Goal: Entertainment & Leisure: Participate in discussion

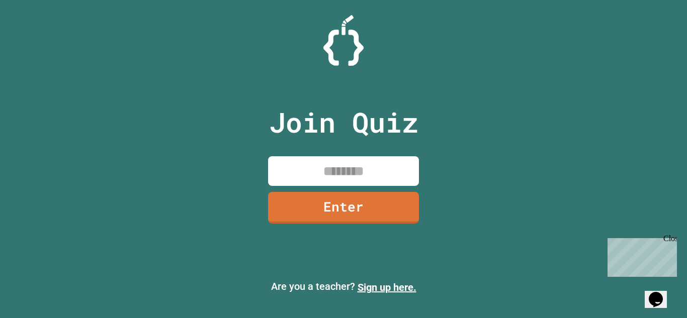
click at [362, 165] on input at bounding box center [343, 171] width 151 height 30
type input "********"
click at [344, 203] on link "Enter" at bounding box center [343, 207] width 153 height 33
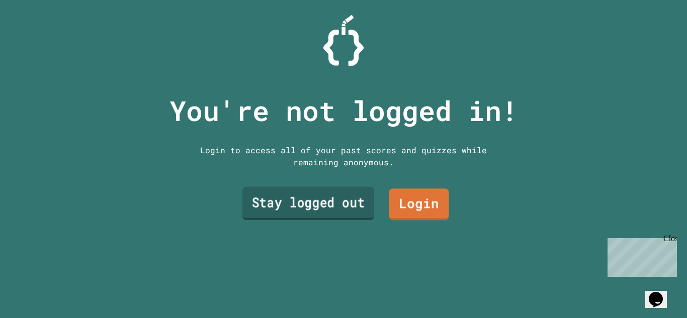
click at [316, 196] on link "Stay logged out" at bounding box center [308, 203] width 132 height 33
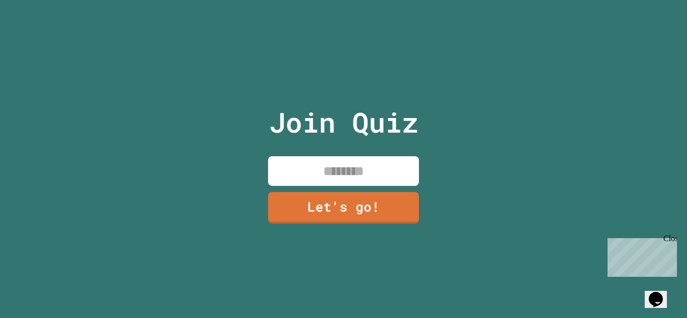
click at [339, 173] on input at bounding box center [343, 171] width 151 height 30
type input "****"
click at [323, 204] on link "Let's go!" at bounding box center [343, 207] width 153 height 33
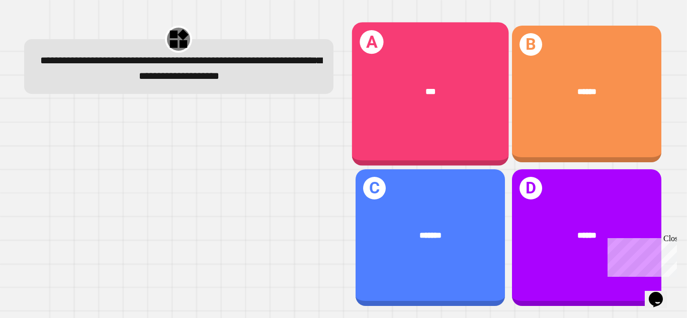
click at [455, 123] on div "A ***" at bounding box center [430, 94] width 157 height 144
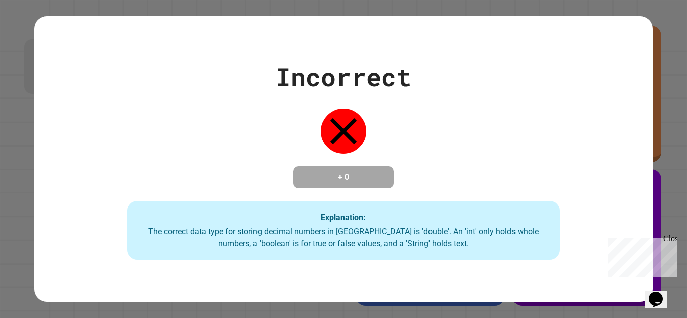
click at [339, 120] on icon at bounding box center [344, 131] width 27 height 27
click at [585, 12] on div "Incorrect + 0 Explanation: The correct data type for storing decimal numbers in…" at bounding box center [343, 159] width 687 height 318
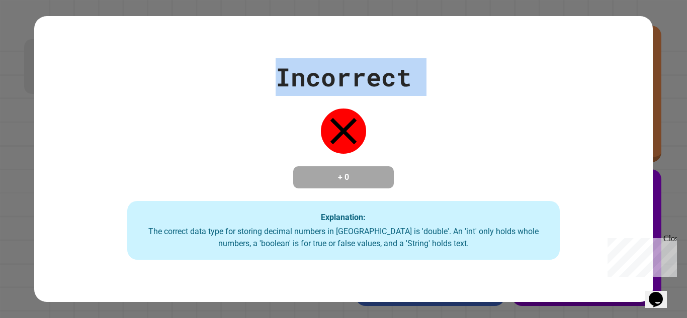
click at [469, 131] on div "Incorrect + 0 Explanation: The correct data type for storing decimal numbers in…" at bounding box center [343, 159] width 618 height 202
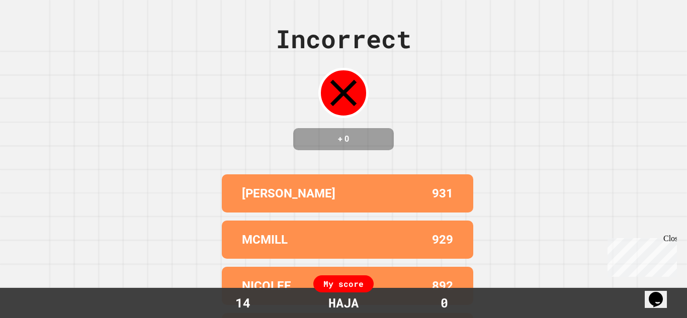
scroll to position [93, 0]
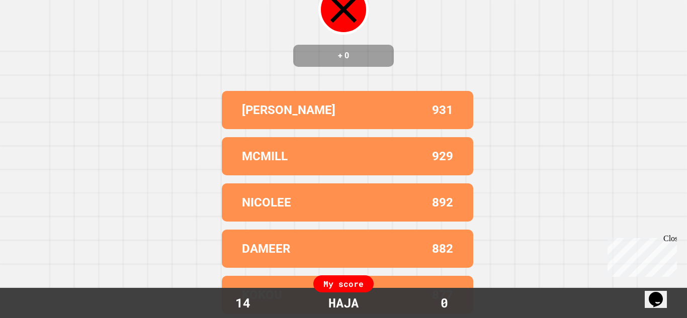
click at [469, 131] on div "Incorrect + 0 [PERSON_NAME] 931 MCMILL 929 NICOLEE 892 DAMEER 882 KOKOU 877 My …" at bounding box center [343, 75] width 687 height 318
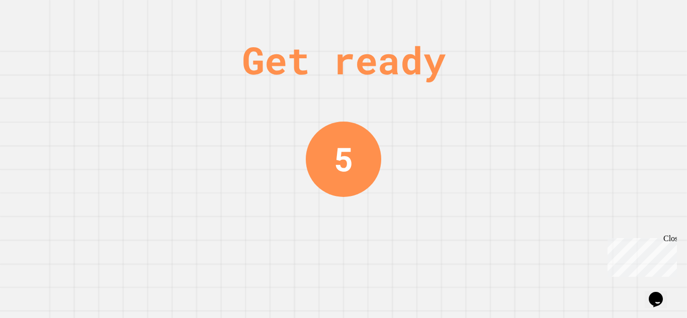
scroll to position [0, 0]
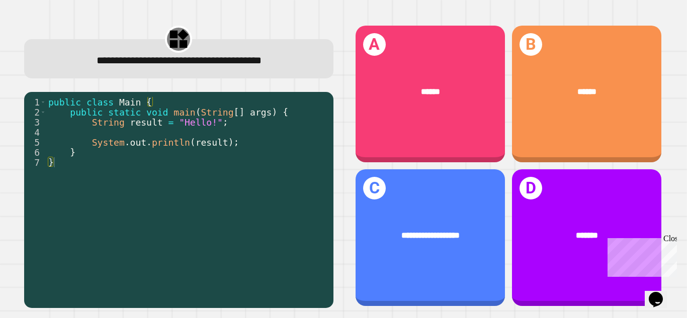
click at [130, 173] on div "public class Main { public static void main ( String [ ] args ) { String result…" at bounding box center [187, 202] width 282 height 211
click at [132, 163] on div "public class Main { public static void main ( String [ ] args ) { String result…" at bounding box center [187, 202] width 282 height 211
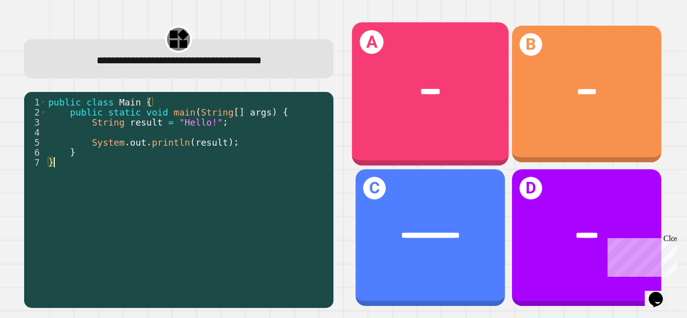
click at [439, 126] on div "A ******" at bounding box center [430, 94] width 157 height 144
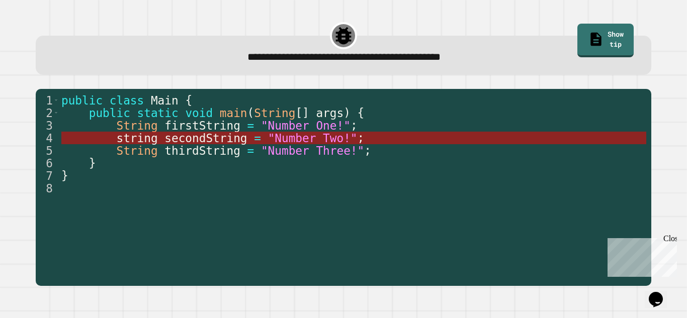
click at [299, 136] on span ""Number Two!"" at bounding box center [313, 138] width 90 height 13
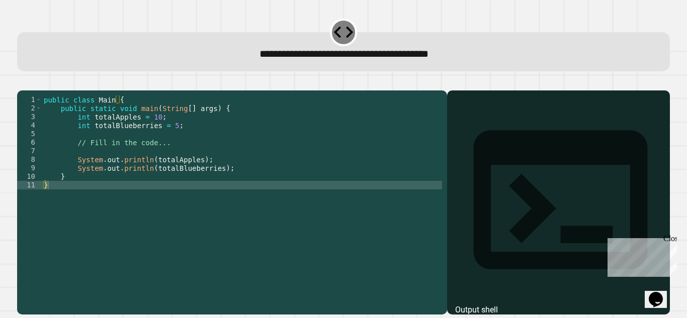
click at [98, 193] on div "public class Main { public static void main ( String [ ] args ) { int totalAppl…" at bounding box center [242, 198] width 400 height 205
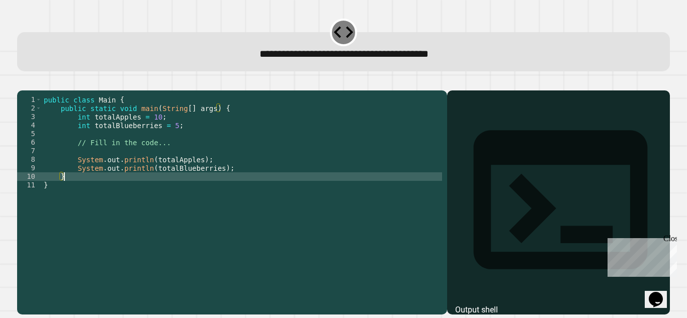
click at [195, 173] on div "public class Main { public static void main ( String [ ] args ) { int totalAppl…" at bounding box center [242, 198] width 400 height 205
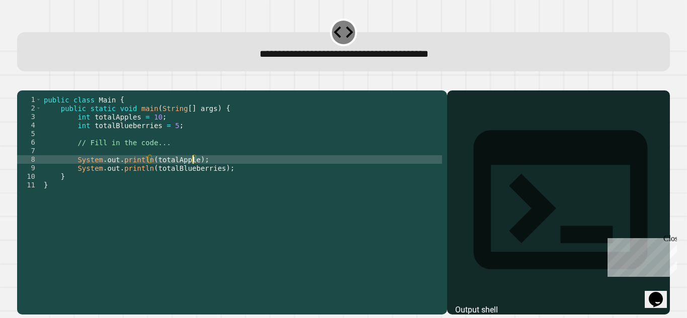
scroll to position [0, 20]
click at [218, 181] on div "public class Main { public static void main ( String [ ] args ) { int totalAppl…" at bounding box center [242, 198] width 400 height 205
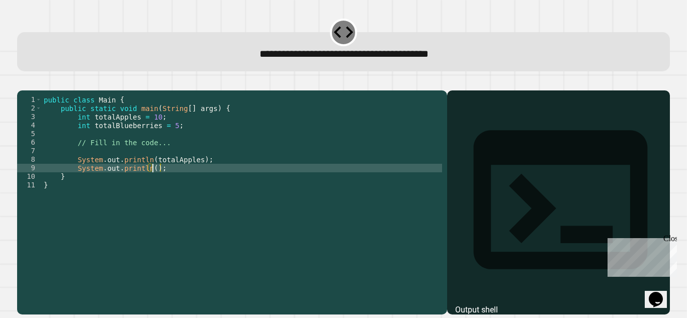
scroll to position [0, 14]
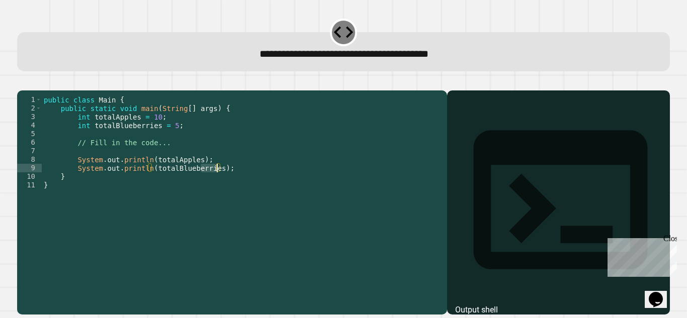
click at [173, 138] on div "public class Main { public static void main ( String [ ] args ) { int totalAppl…" at bounding box center [242, 198] width 400 height 205
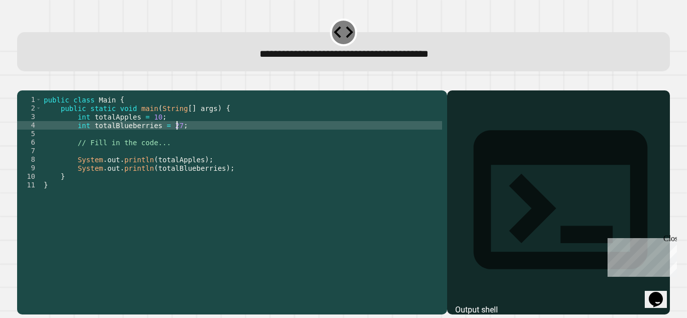
scroll to position [0, 4]
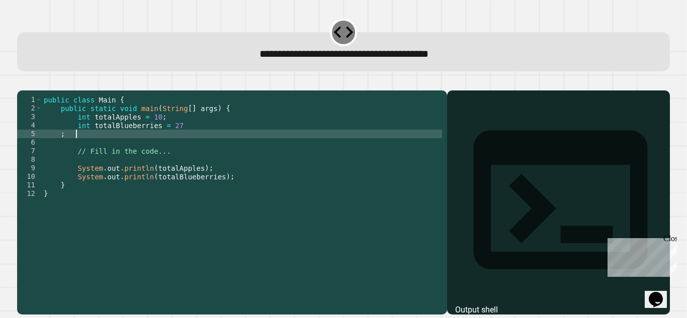
type textarea "*"
click at [22, 83] on icon "button" at bounding box center [22, 83] width 0 height 0
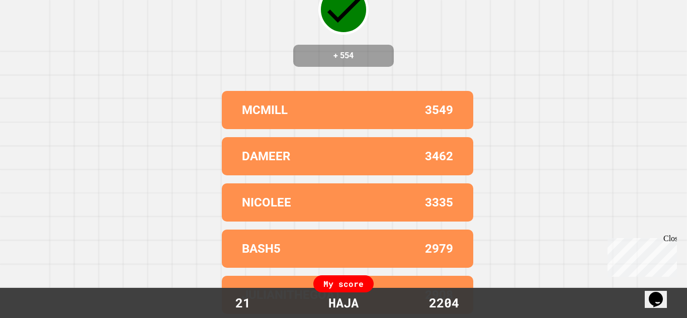
scroll to position [0, 0]
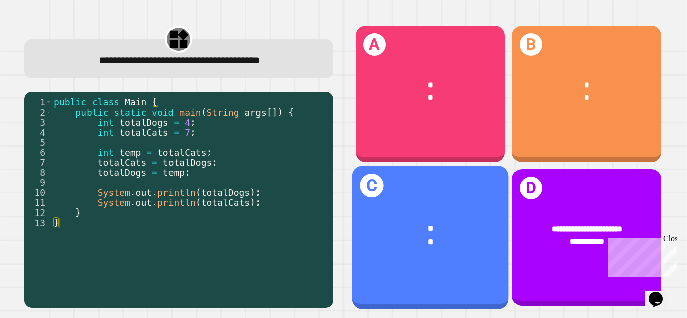
click at [420, 234] on div "*" at bounding box center [431, 228] width 122 height 13
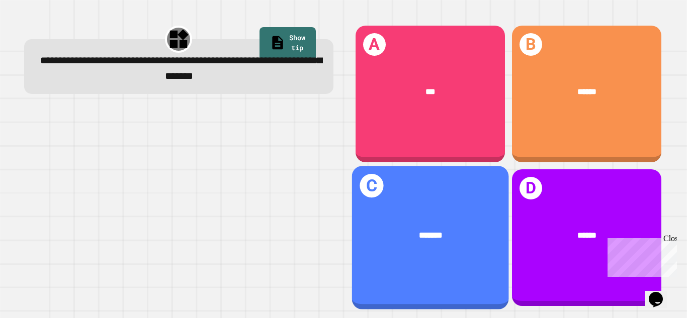
click at [462, 242] on div "*******" at bounding box center [430, 235] width 157 height 48
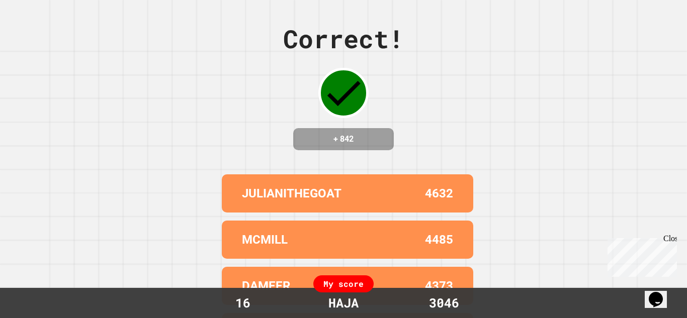
scroll to position [93, 0]
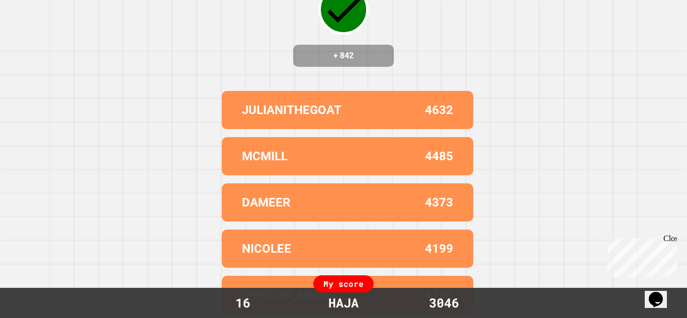
click at [462, 242] on div "NICOLEE 4199" at bounding box center [348, 249] width 252 height 38
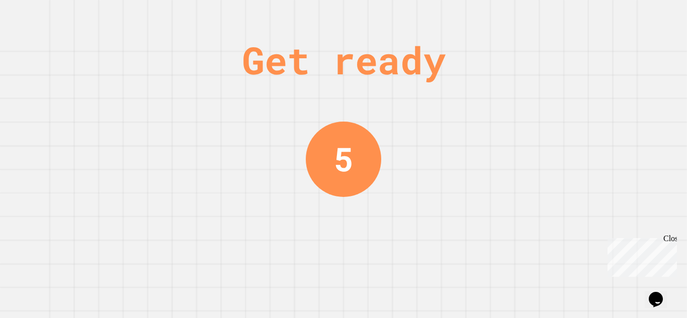
scroll to position [0, 0]
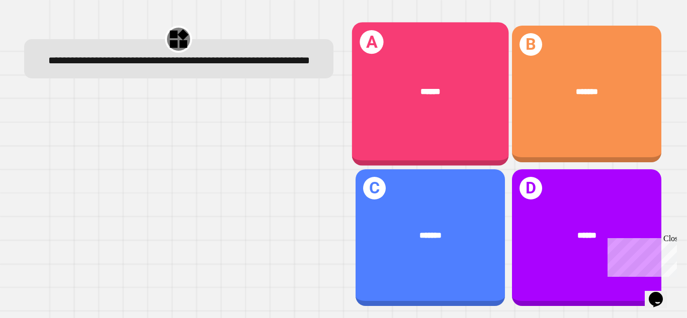
click at [437, 77] on div "******" at bounding box center [430, 91] width 157 height 48
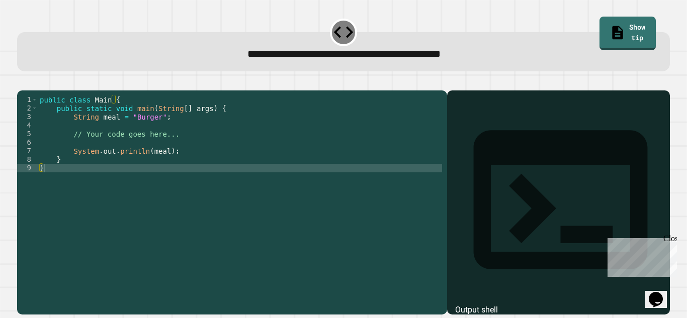
click at [164, 168] on div "public class Main { public static void main ( String [ ] args ) { String meal =…" at bounding box center [240, 198] width 404 height 205
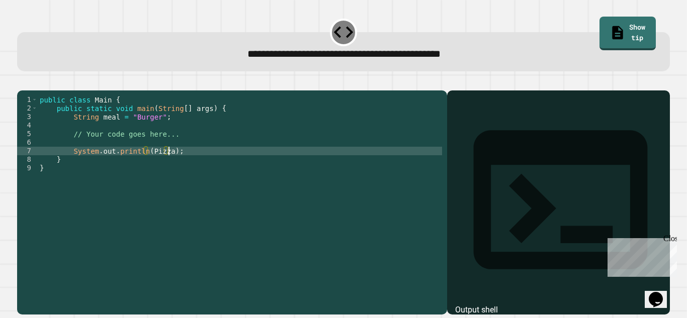
scroll to position [0, 17]
click at [22, 83] on button "button" at bounding box center [22, 83] width 0 height 0
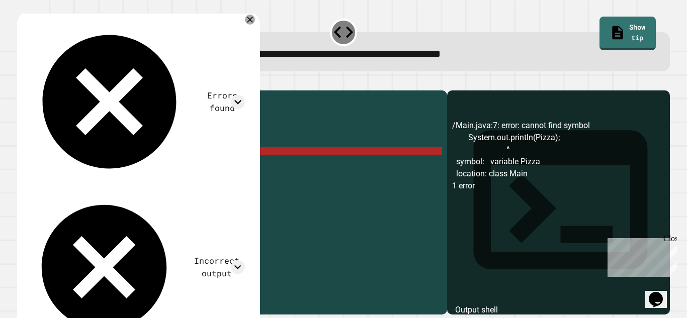
click at [116, 129] on div "public class Main { public static void main ( String [ ] args ) { String meal =…" at bounding box center [240, 198] width 404 height 205
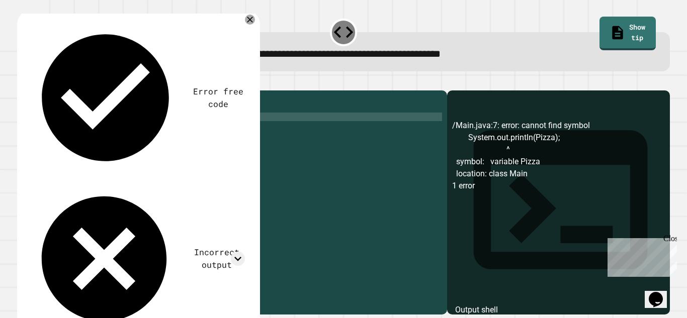
scroll to position [0, 11]
click at [22, 83] on icon "button" at bounding box center [22, 83] width 0 height 0
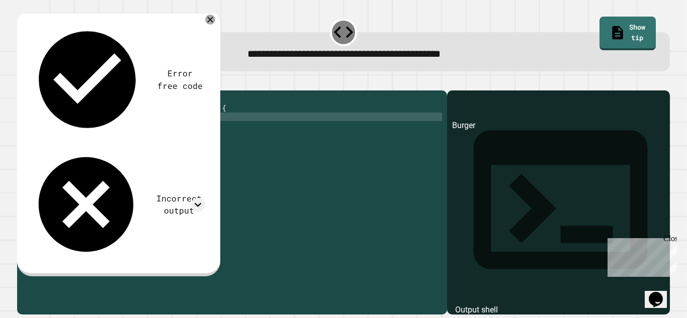
click at [168, 165] on div "public class Main { public static void main ( String [ ] args ) { String Pizza …" at bounding box center [240, 198] width 404 height 205
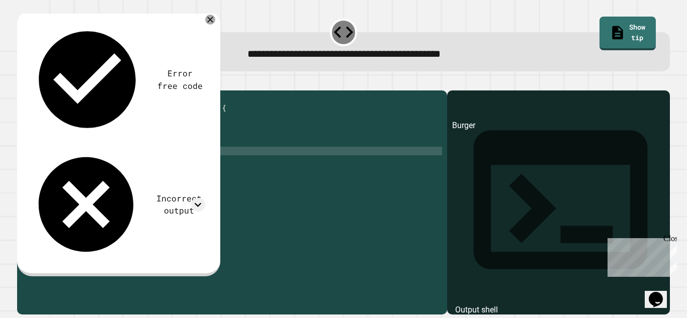
scroll to position [0, 16]
click at [22, 83] on icon "button" at bounding box center [22, 83] width 0 height 0
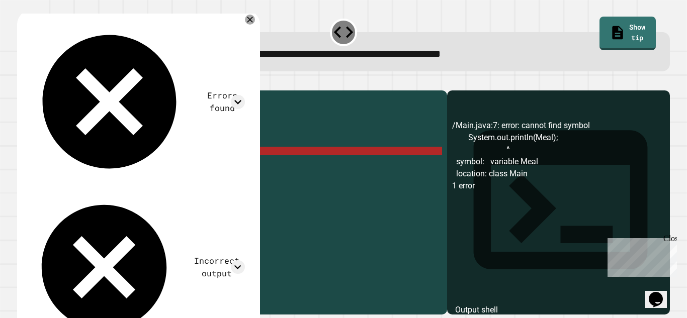
click at [147, 165] on div "public class Main { public static void main ( String [ ] args ) { String Pizza …" at bounding box center [240, 198] width 404 height 205
click at [155, 161] on div "public class Main { public static void main ( String [ ] args ) { String Pizza …" at bounding box center [240, 198] width 404 height 205
click at [127, 109] on div "public class Main { public static void main ( String [ ] args ) { String Pizza …" at bounding box center [240, 190] width 404 height 188
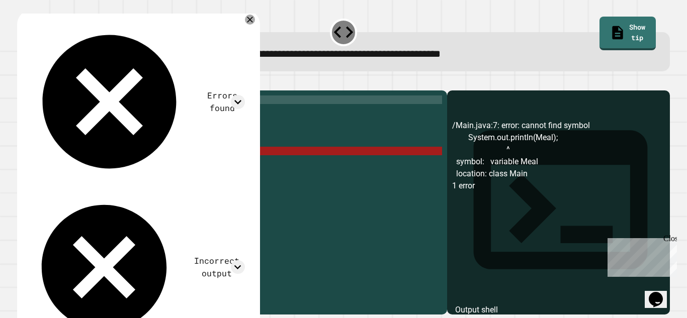
click at [163, 167] on div "public class Main { public static void main ( String [ ] args ) { String Pizza …" at bounding box center [240, 198] width 404 height 205
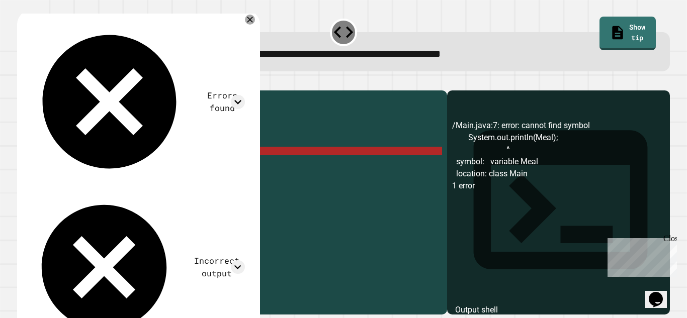
click at [153, 167] on div "public class Main { public static void main ( String [ ] args ) { String Pizza …" at bounding box center [240, 198] width 404 height 205
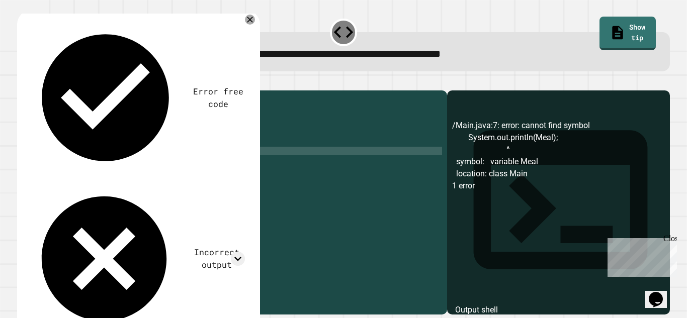
scroll to position [0, 15]
click at [22, 83] on button "button" at bounding box center [22, 83] width 0 height 0
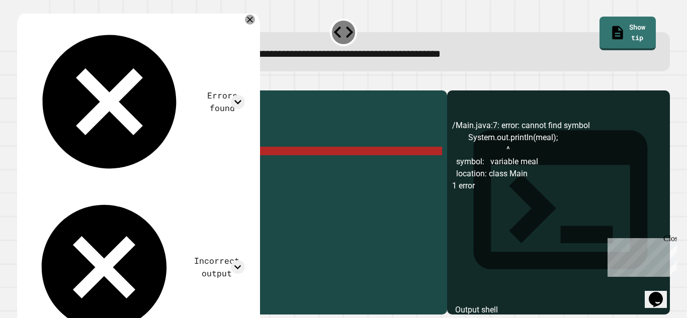
click at [166, 166] on div "public class Main { public static void main ( String [ ] args ) { String Pizza …" at bounding box center [240, 198] width 404 height 205
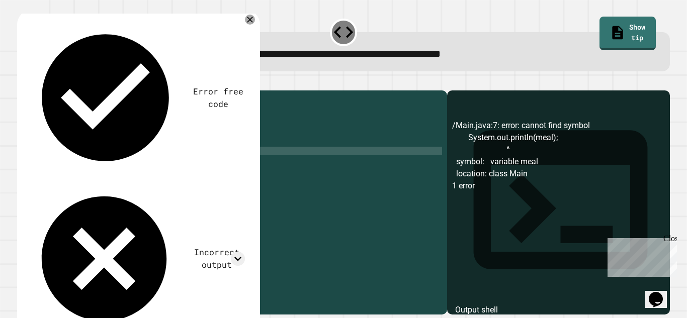
scroll to position [0, 17]
click at [148, 134] on div "public class Main { public static void main ( String [ ] args ) { String Pizza …" at bounding box center [240, 198] width 404 height 205
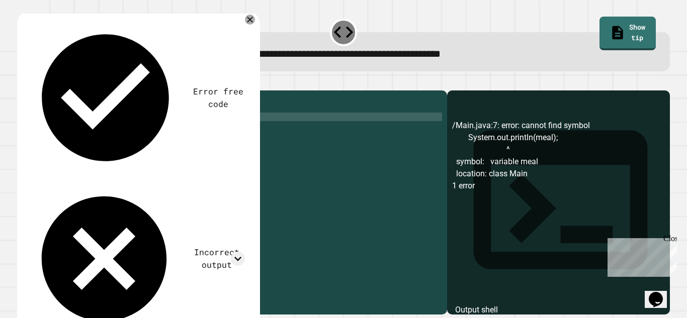
click at [148, 134] on div "public class Main { public static void main ( String [ ] args ) { String Pizza …" at bounding box center [240, 198] width 404 height 205
type textarea "**********"
click at [22, 83] on icon "button" at bounding box center [22, 83] width 0 height 0
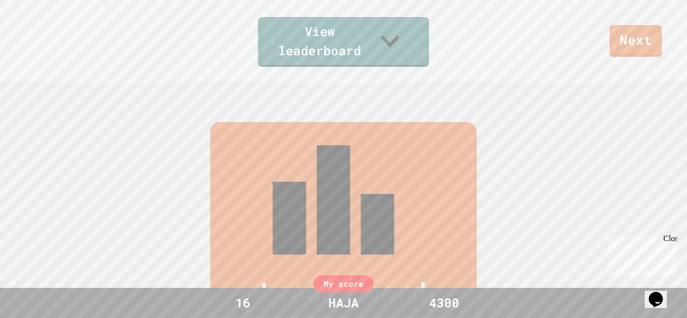
scroll to position [223, 0]
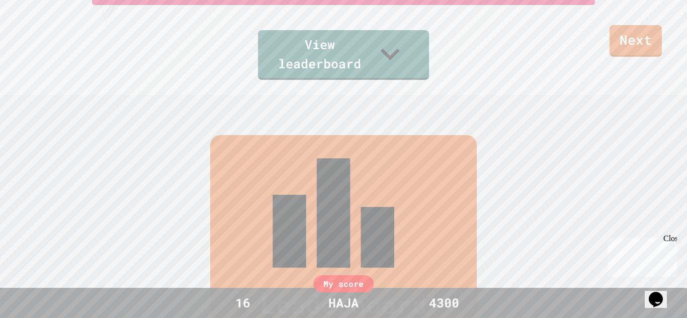
click at [241, 297] on div "16" at bounding box center [242, 303] width 75 height 19
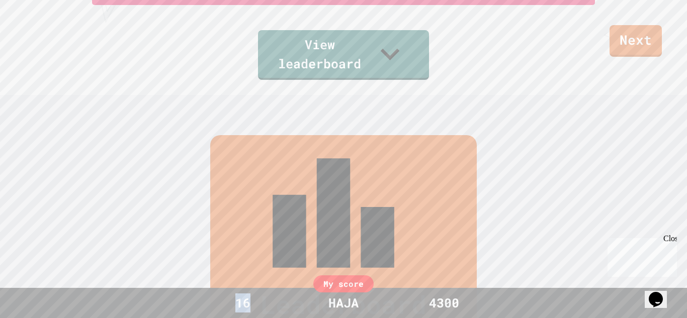
click at [252, 297] on div "16" at bounding box center [242, 303] width 75 height 19
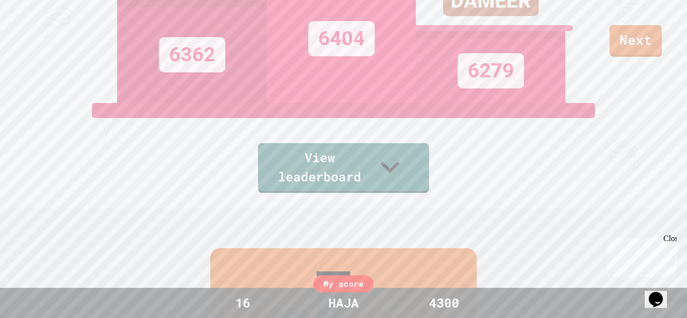
scroll to position [108, 0]
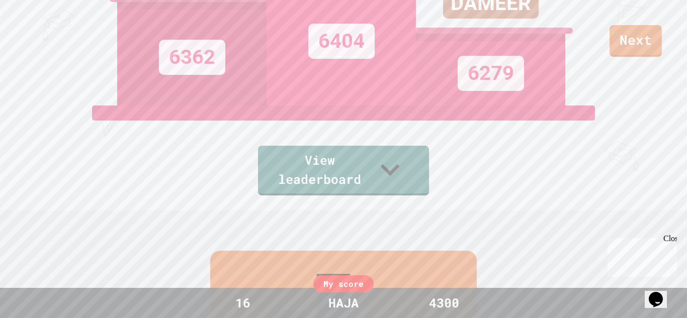
click at [331, 283] on div "My score" at bounding box center [343, 284] width 60 height 17
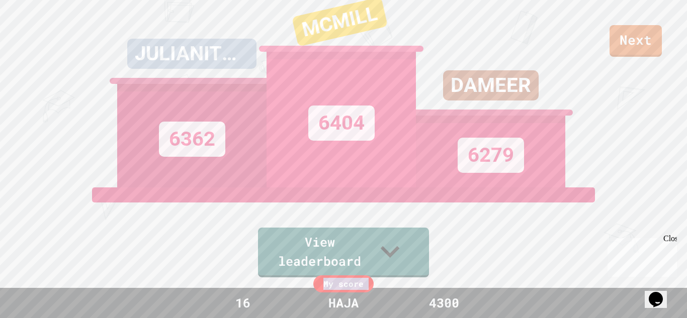
scroll to position [23, 0]
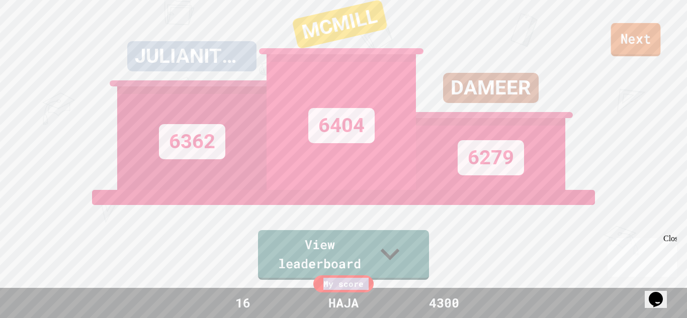
click at [641, 42] on link "Next" at bounding box center [636, 39] width 50 height 33
